Goal: Task Accomplishment & Management: Complete application form

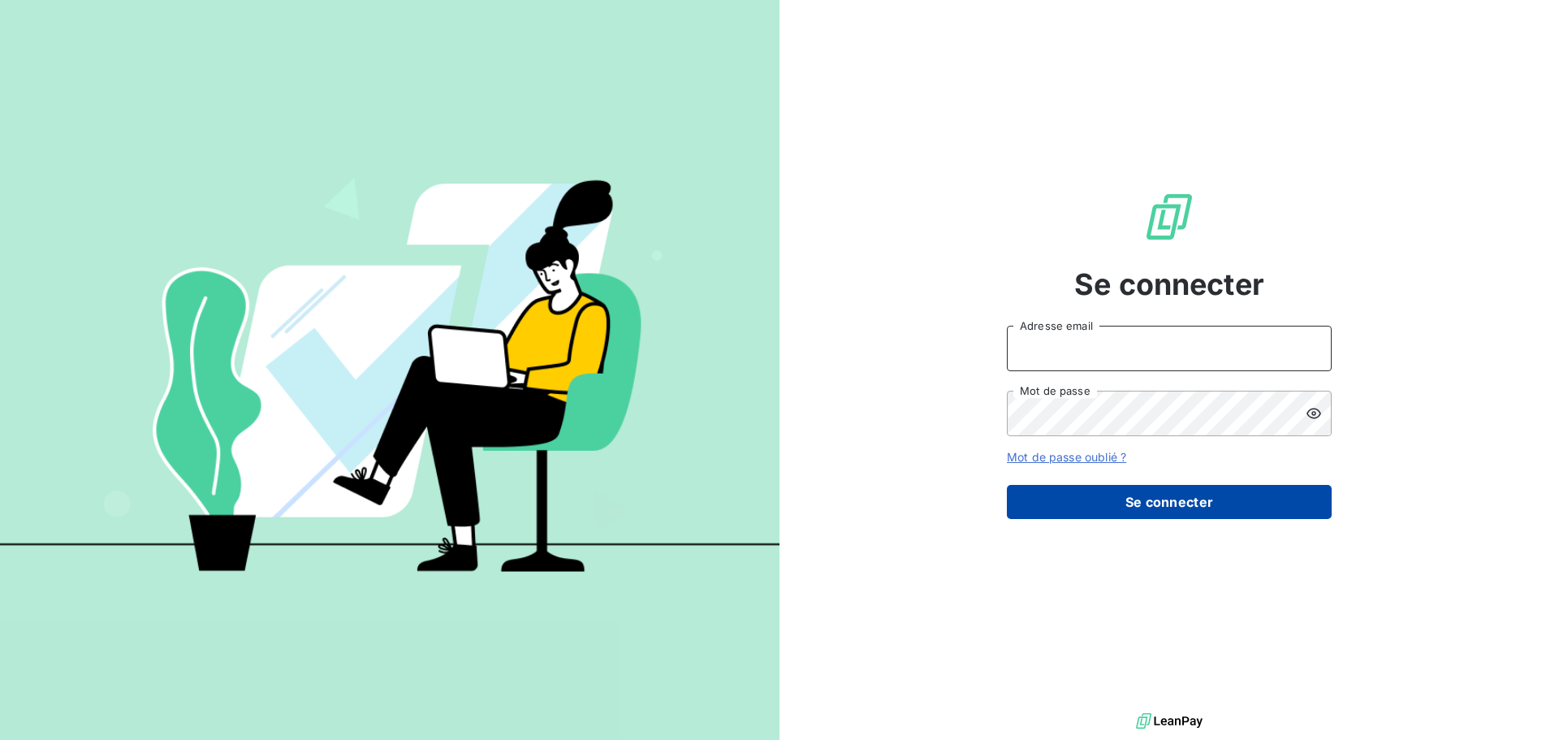
type input "[PERSON_NAME][EMAIL_ADDRESS][DOMAIN_NAME]"
click at [1155, 507] on button "Se connecter" at bounding box center [1169, 502] width 325 height 34
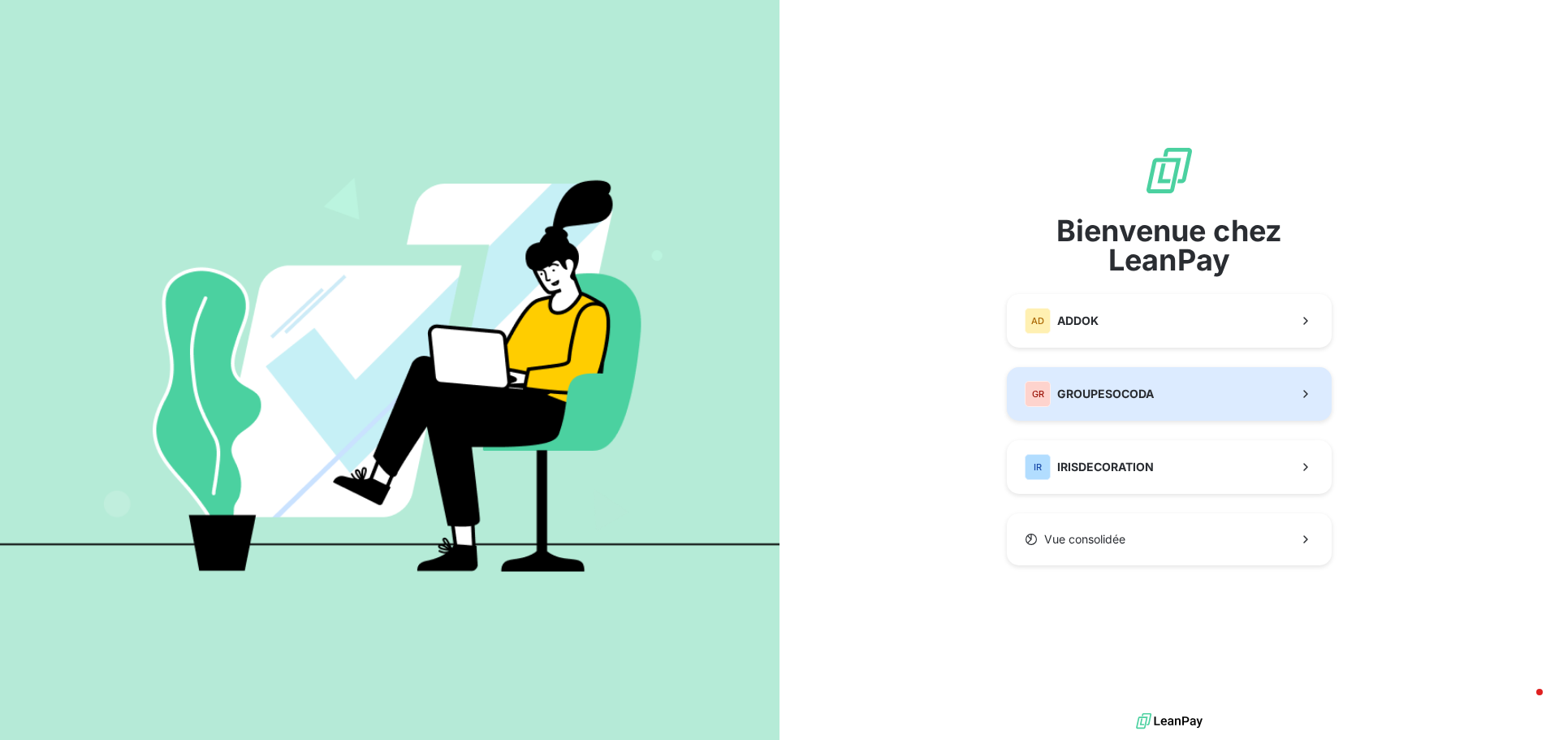
click at [1124, 404] on div "GR GROUPESOCODA" at bounding box center [1089, 394] width 129 height 26
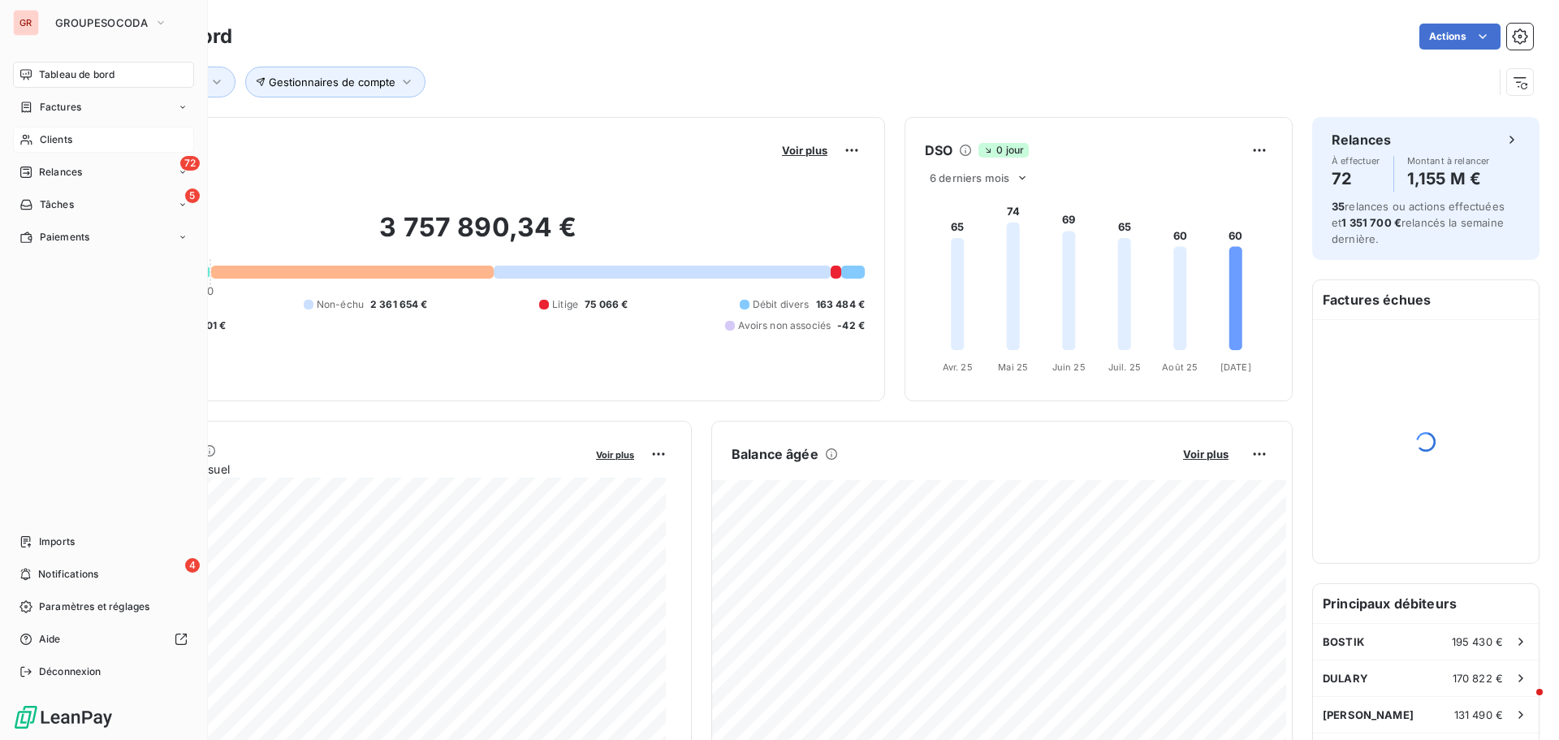
click at [25, 139] on icon at bounding box center [25, 140] width 11 height 11
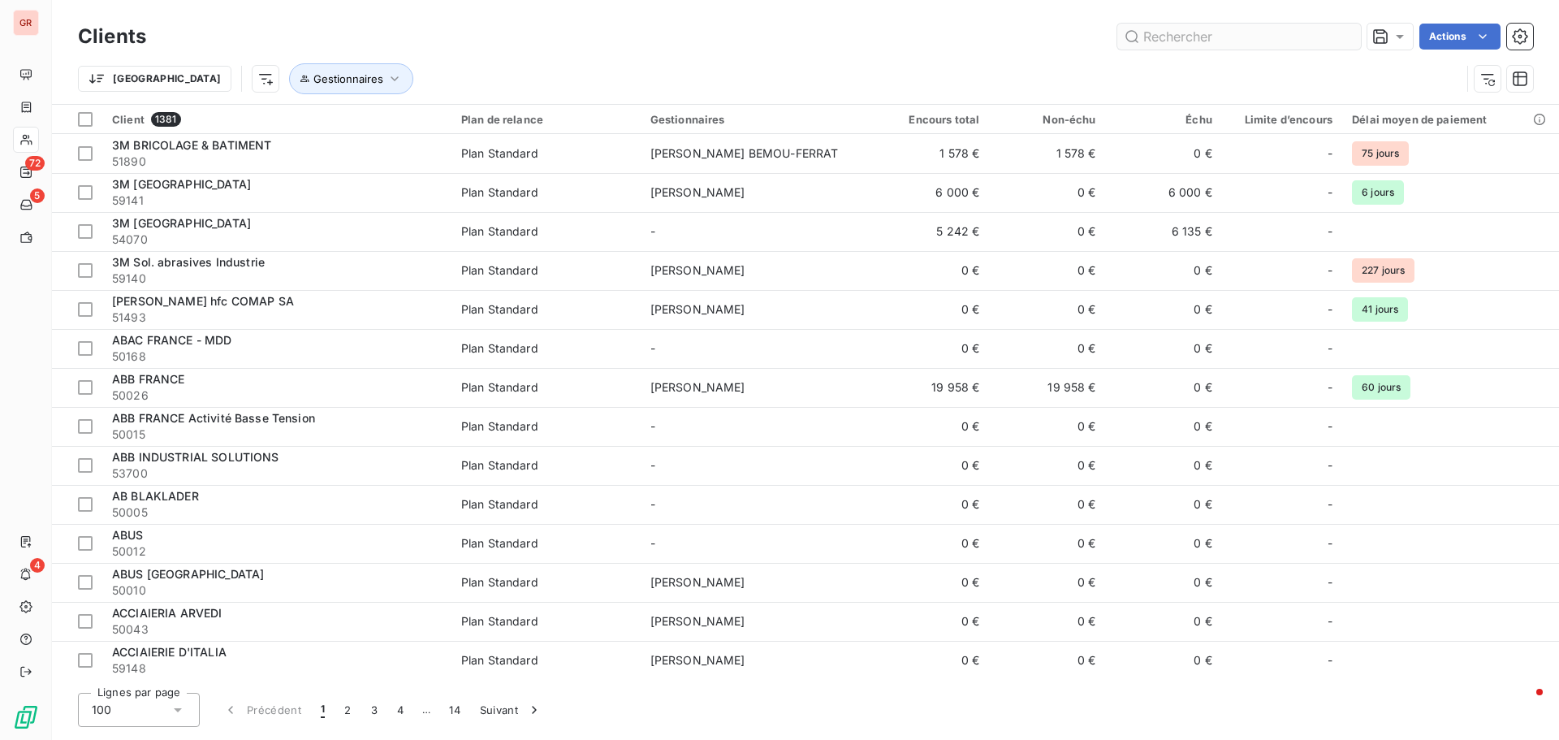
click at [1175, 34] on input "text" at bounding box center [1239, 37] width 244 height 26
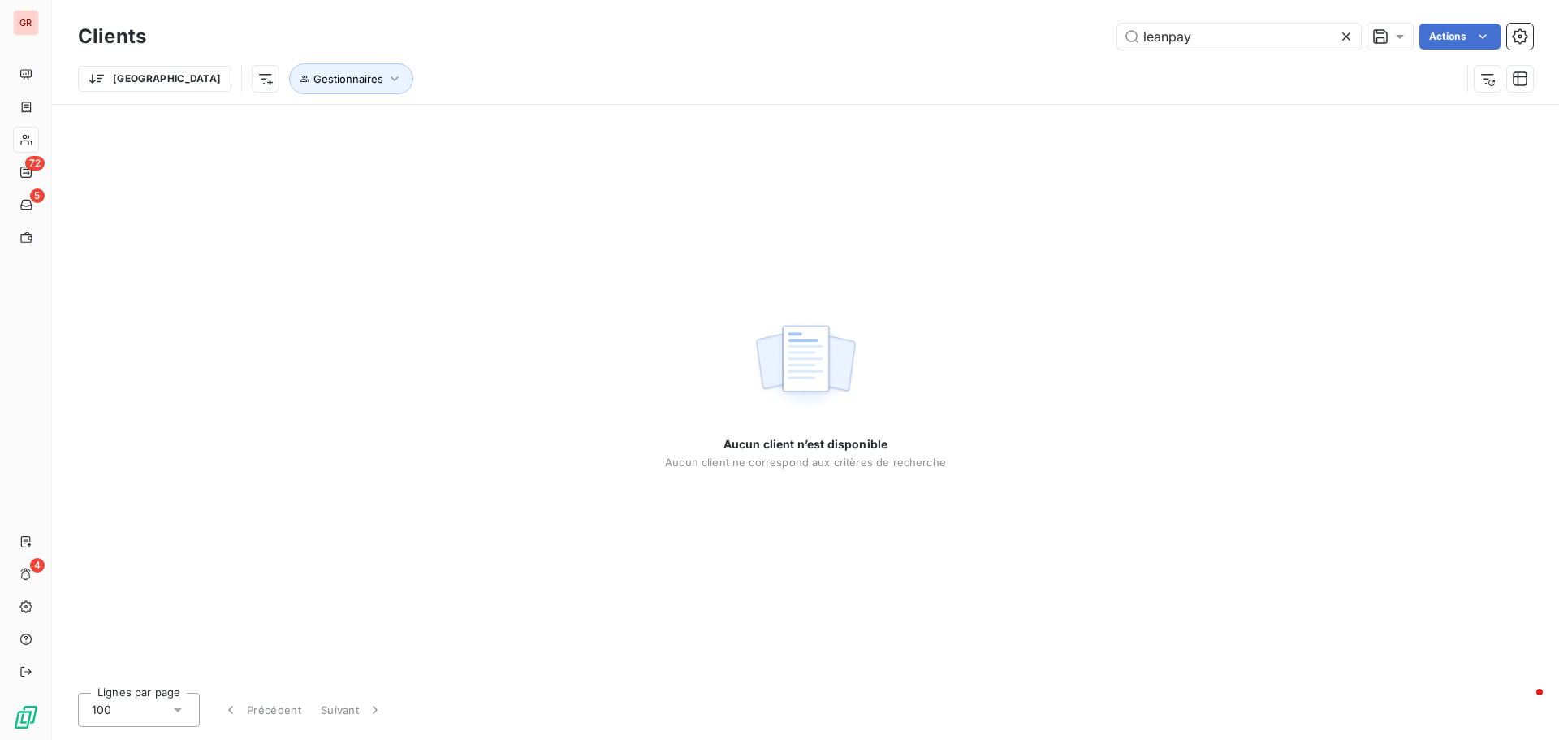
drag, startPoint x: 1209, startPoint y: 41, endPoint x: 1061, endPoint y: 42, distance: 147.8
click at [1061, 42] on div "leanpay Actions" at bounding box center [850, 37] width 1368 height 26
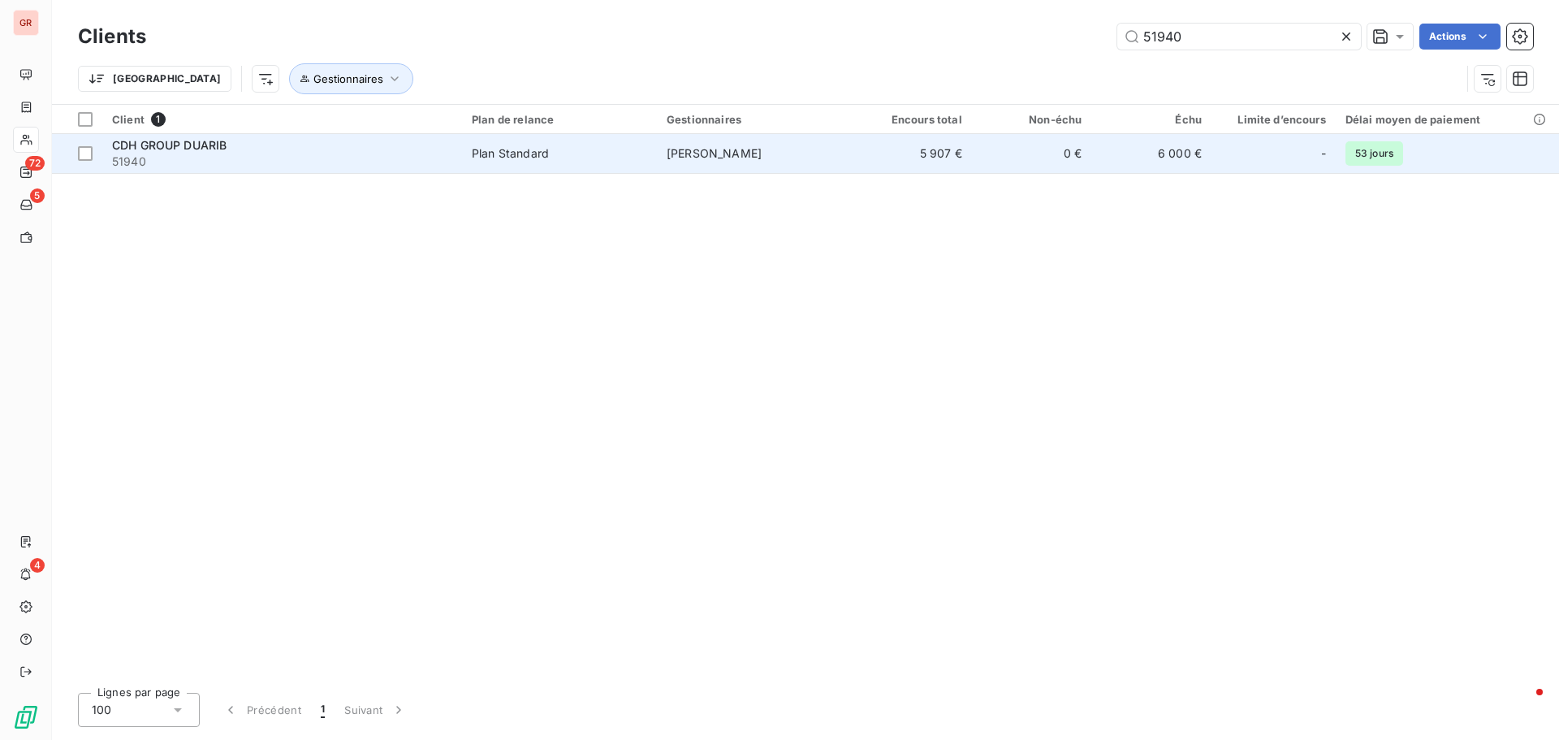
type input "51940"
click at [762, 148] on span "[PERSON_NAME]" at bounding box center [714, 153] width 95 height 14
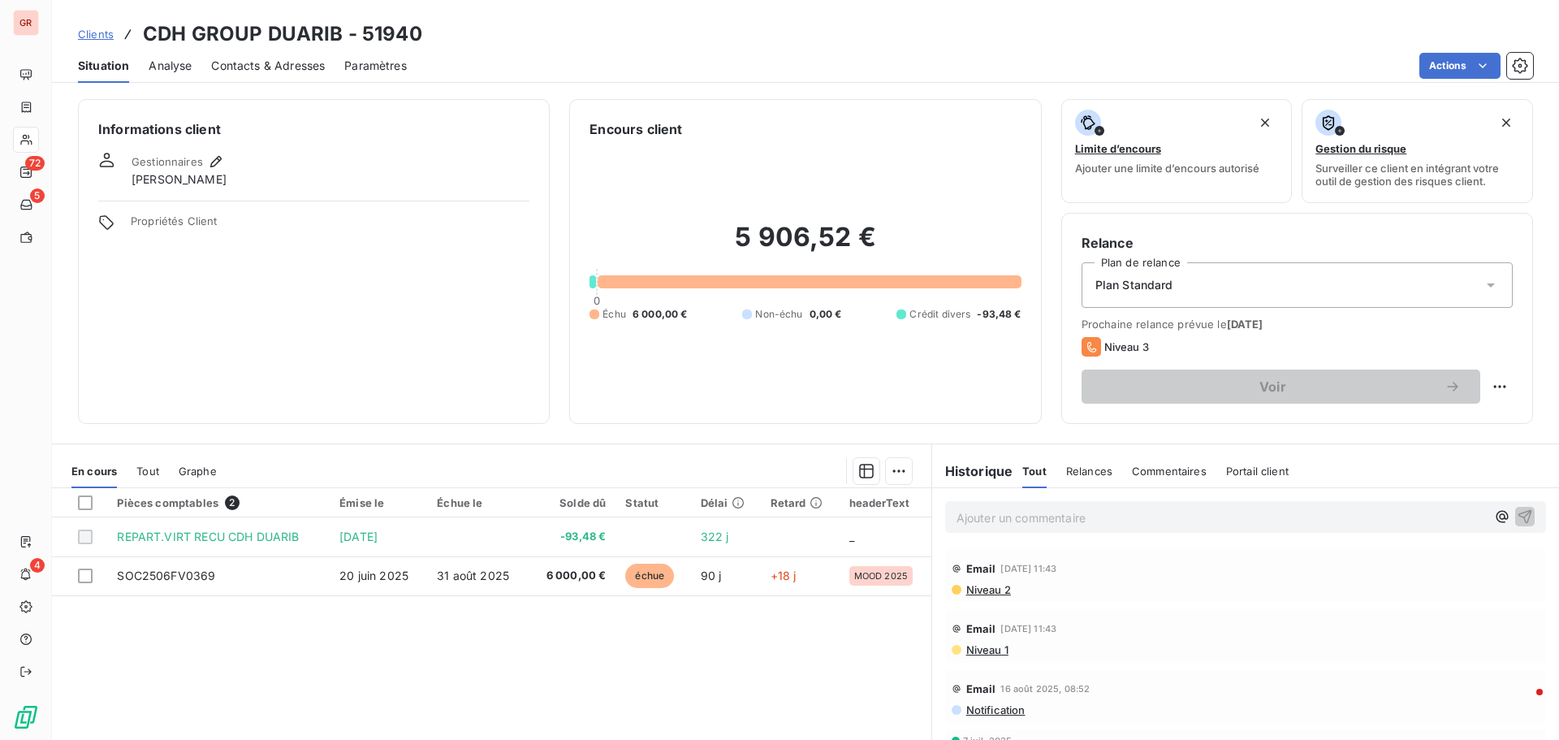
click at [251, 67] on span "Contacts & Adresses" at bounding box center [268, 66] width 114 height 16
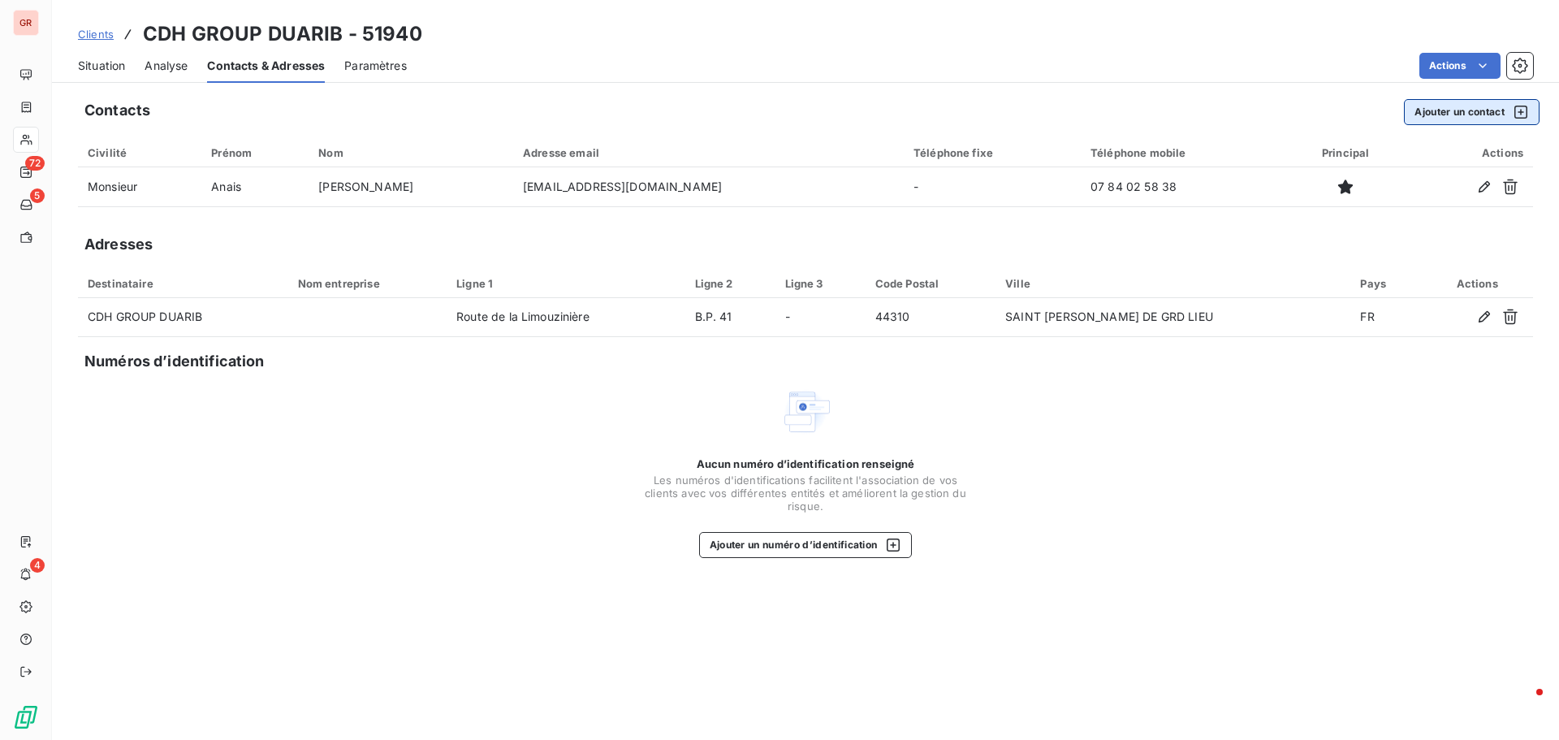
click at [1450, 111] on button "Ajouter un contact" at bounding box center [1472, 112] width 136 height 26
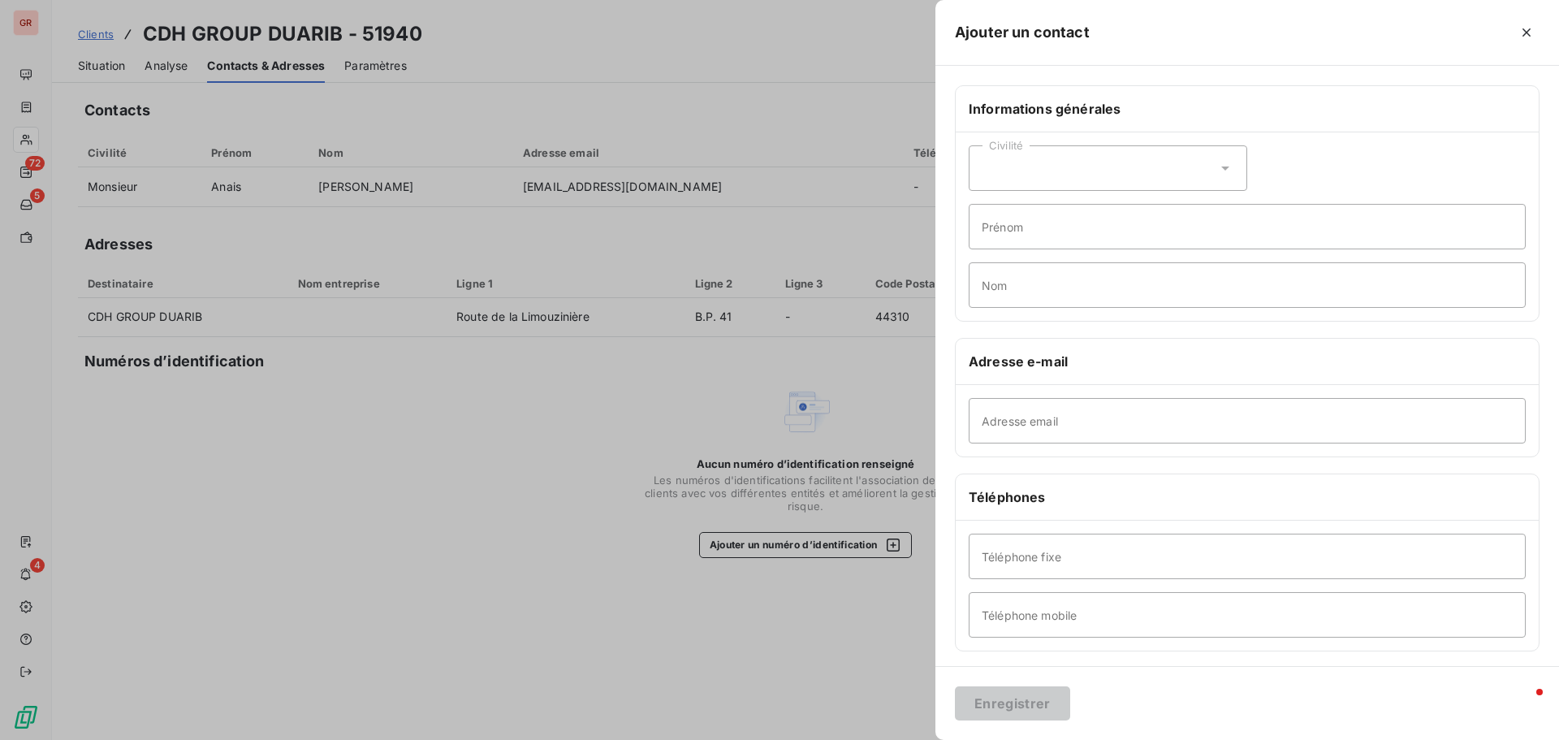
click at [1049, 179] on div "Civilité" at bounding box center [1108, 167] width 279 height 45
click at [1026, 206] on span "Madame" at bounding box center [1023, 208] width 44 height 15
click at [1019, 211] on input "Prénom" at bounding box center [1247, 226] width 557 height 45
type input "[PERSON_NAME]"
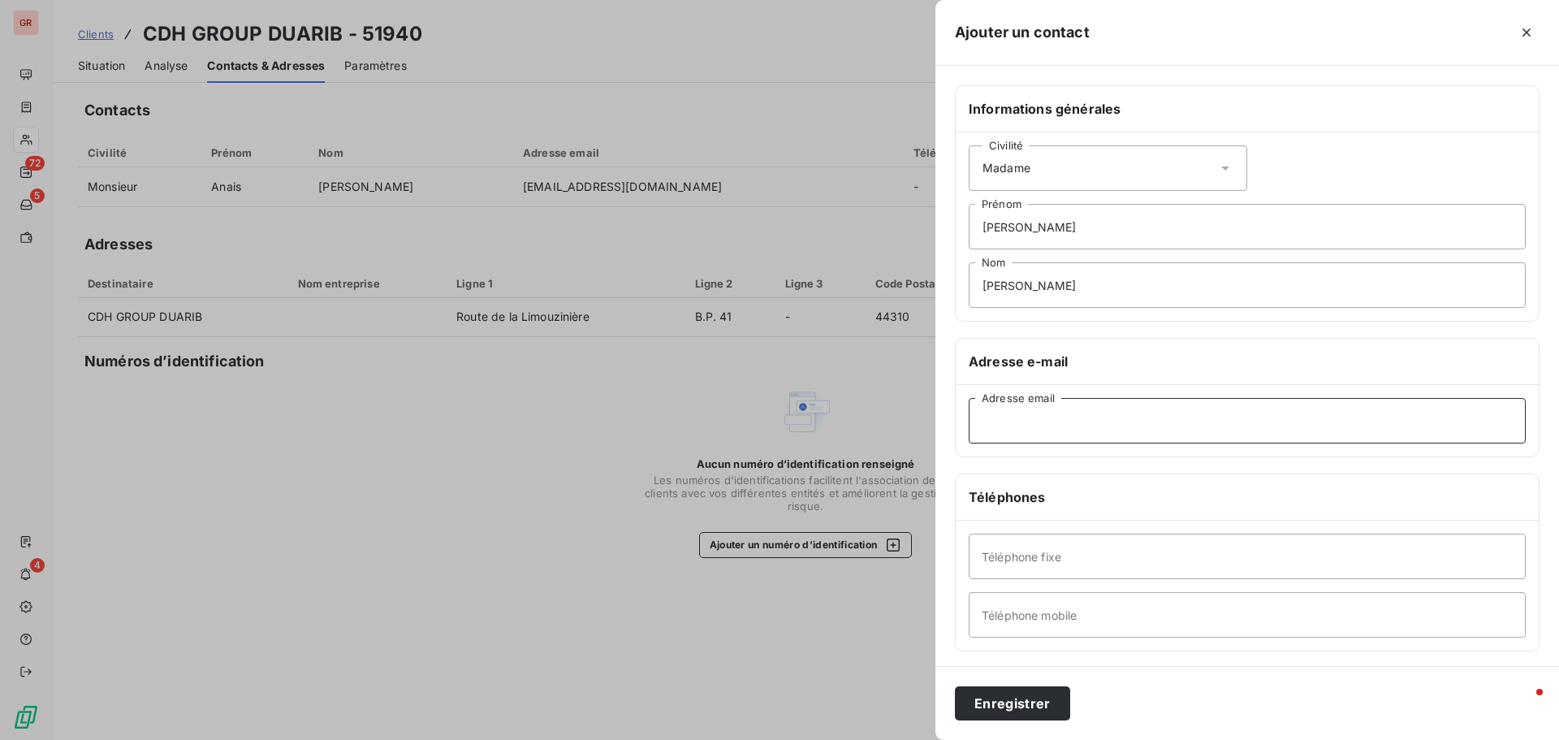
click at [1143, 398] on input "Adresse email" at bounding box center [1247, 420] width 557 height 45
paste input "[EMAIL_ADDRESS][DOMAIN_NAME]"
type input "[EMAIL_ADDRESS][DOMAIN_NAME]"
click at [1067, 560] on input "Téléphone fixe" at bounding box center [1247, 556] width 557 height 45
type input "0232683885"
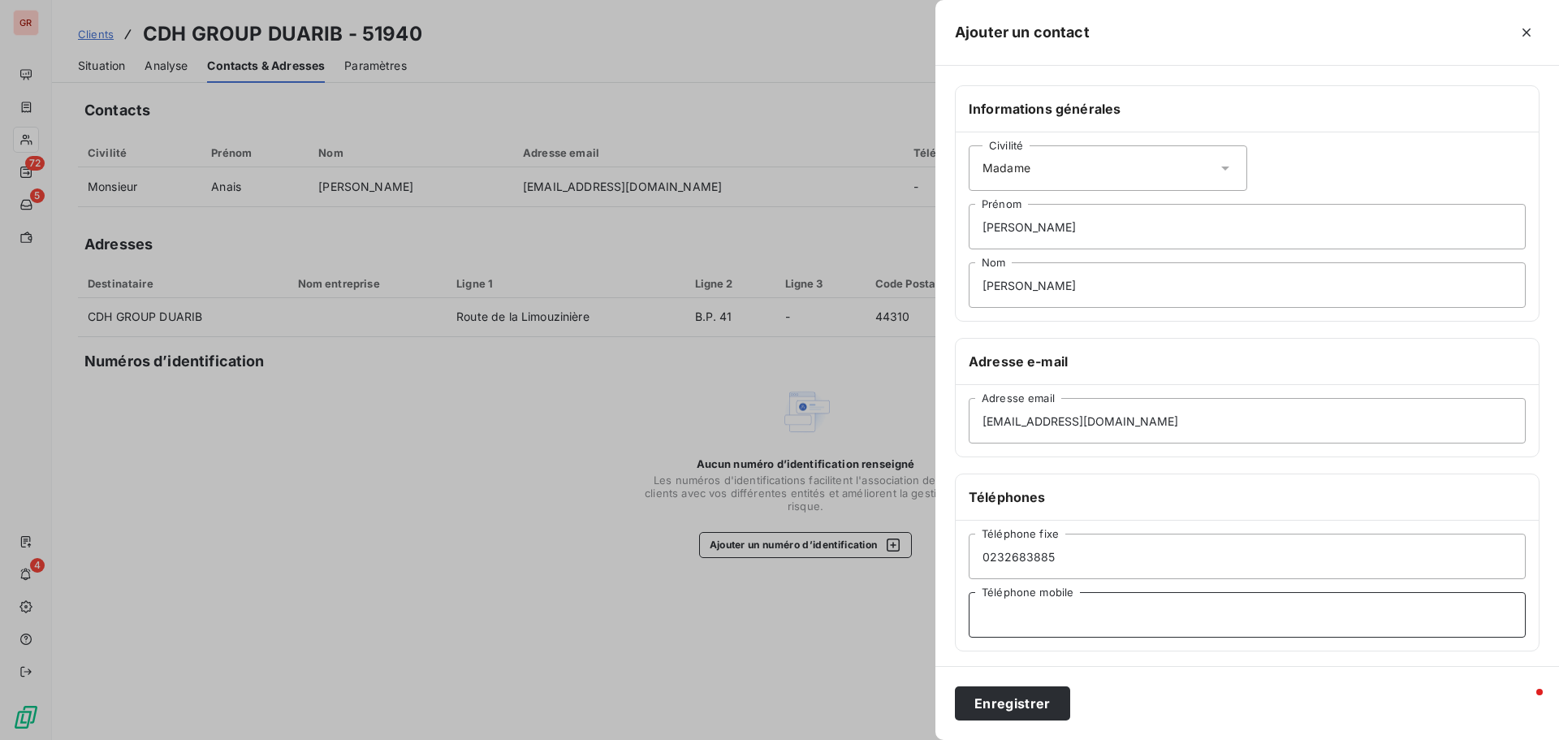
click at [1039, 616] on input "Téléphone mobile" at bounding box center [1247, 614] width 557 height 45
click at [1009, 628] on input "Téléphone mobile" at bounding box center [1247, 614] width 557 height 45
click at [992, 557] on input "0232683885" at bounding box center [1247, 556] width 557 height 45
click at [1022, 706] on button "Enregistrer" at bounding box center [1012, 703] width 115 height 34
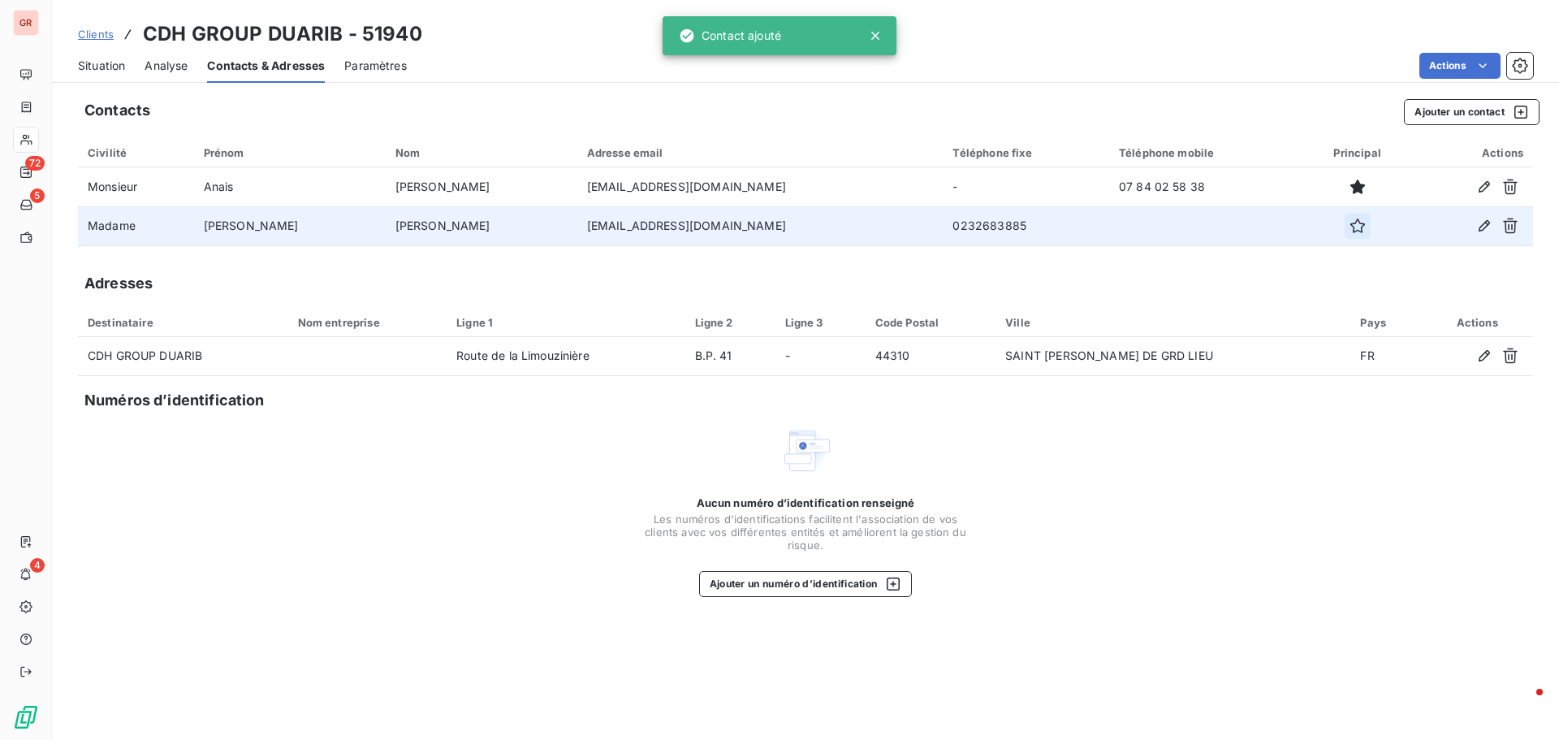
click at [1350, 228] on icon "button" at bounding box center [1358, 226] width 16 height 16
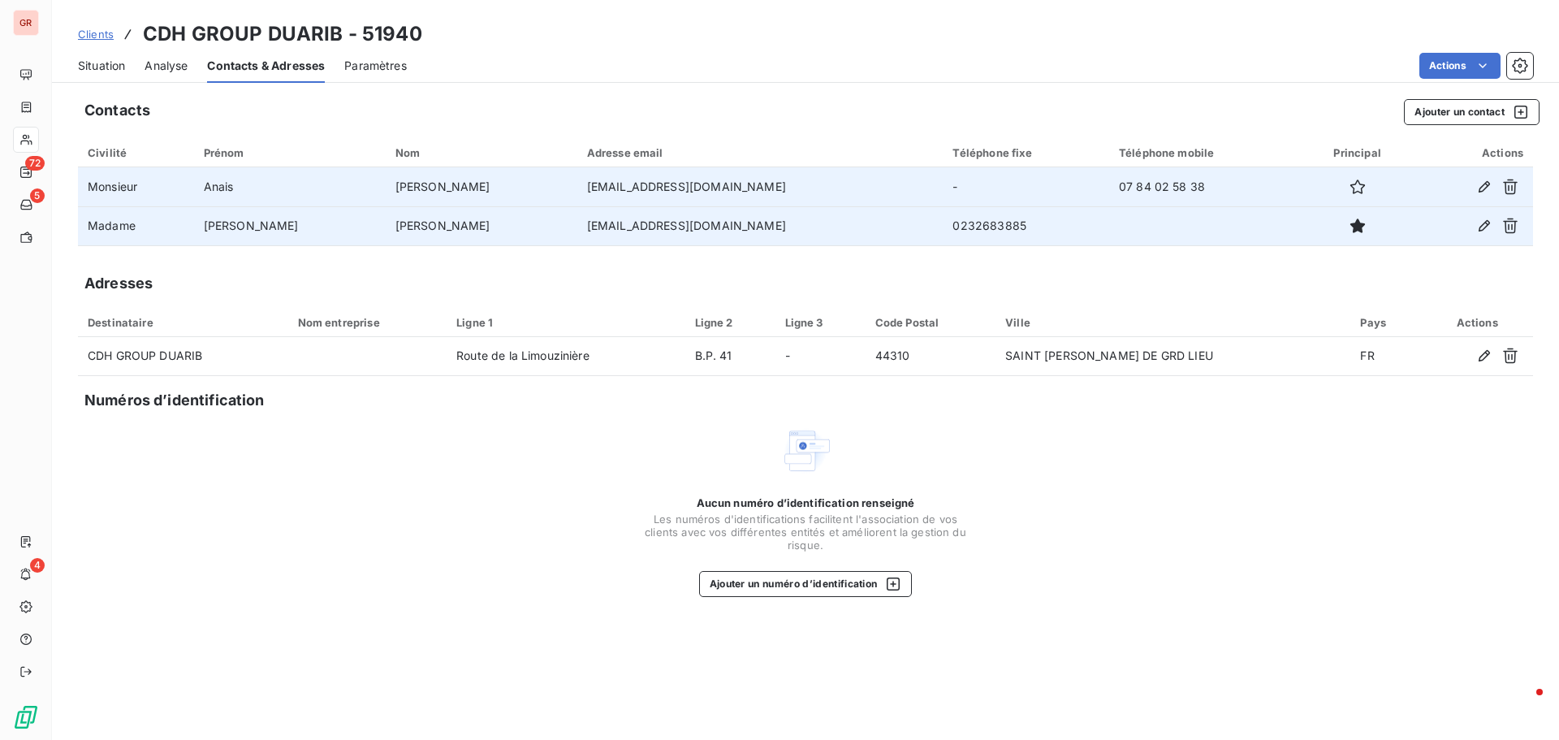
click at [437, 196] on td "[PERSON_NAME]" at bounding box center [482, 186] width 192 height 39
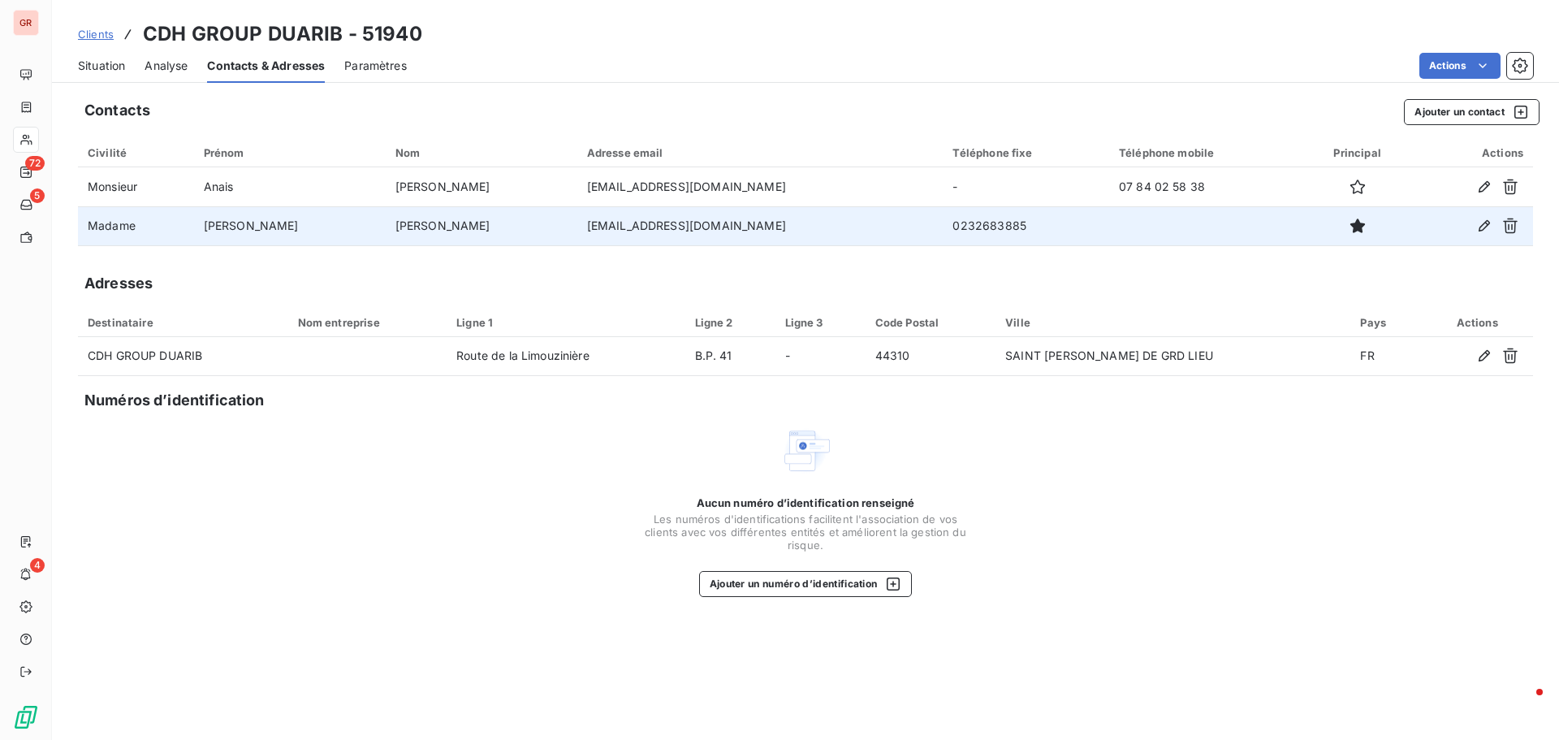
click at [119, 67] on span "Situation" at bounding box center [101, 66] width 47 height 16
